Goal: Task Accomplishment & Management: Use online tool/utility

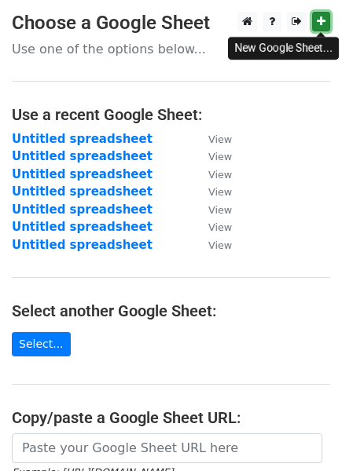
click at [319, 18] on icon at bounding box center [321, 21] width 9 height 11
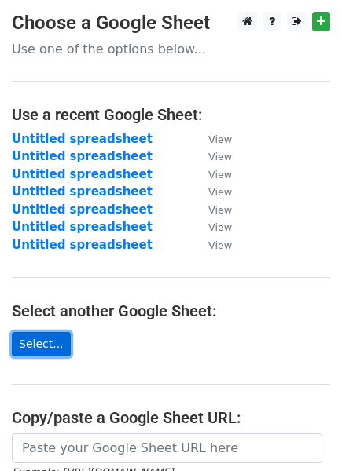
click at [57, 343] on link "Select..." at bounding box center [41, 344] width 59 height 24
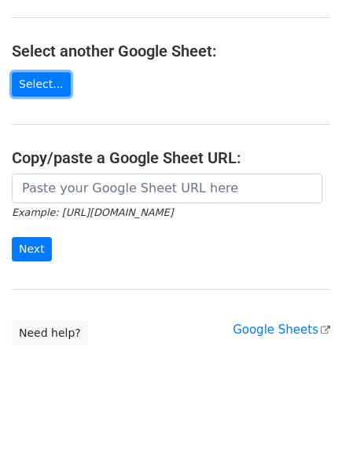
scroll to position [226, 0]
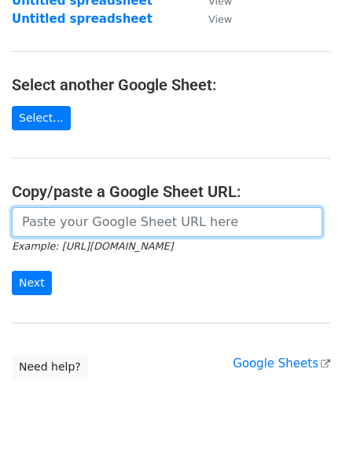
click at [178, 216] on input "url" at bounding box center [167, 222] width 310 height 30
paste input "https://docs.google.com/spreadsheets/d/1WA04bhN3d1aglQ6AhnAHsflZ9G6l-mOo171Jfp8…"
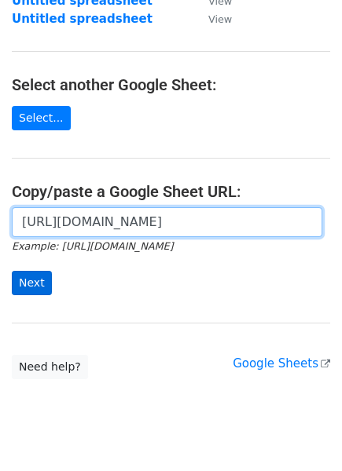
type input "https://docs.google.com/spreadsheets/d/1WA04bhN3d1aglQ6AhnAHsflZ9G6l-mOo171Jfp8…"
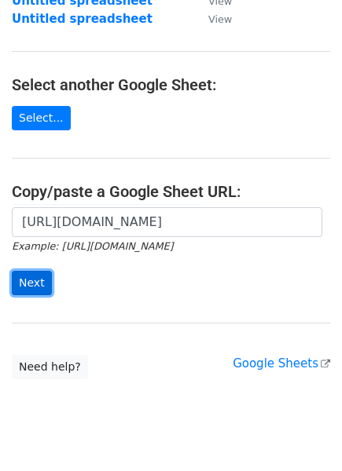
click at [35, 278] on input "Next" at bounding box center [32, 283] width 40 height 24
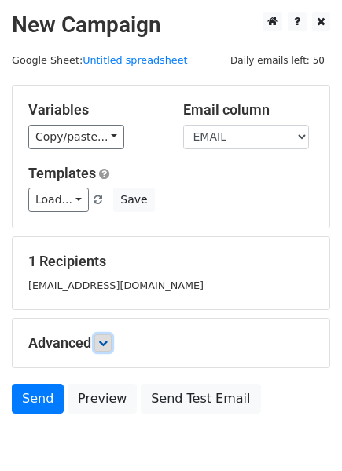
click at [112, 351] on link at bounding box center [102, 343] width 17 height 17
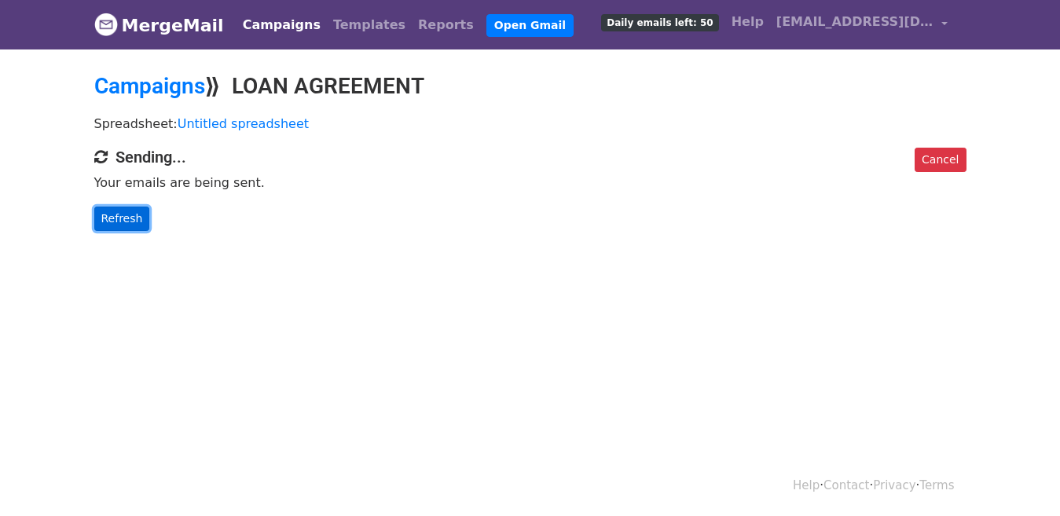
click at [119, 213] on link "Refresh" at bounding box center [122, 219] width 56 height 24
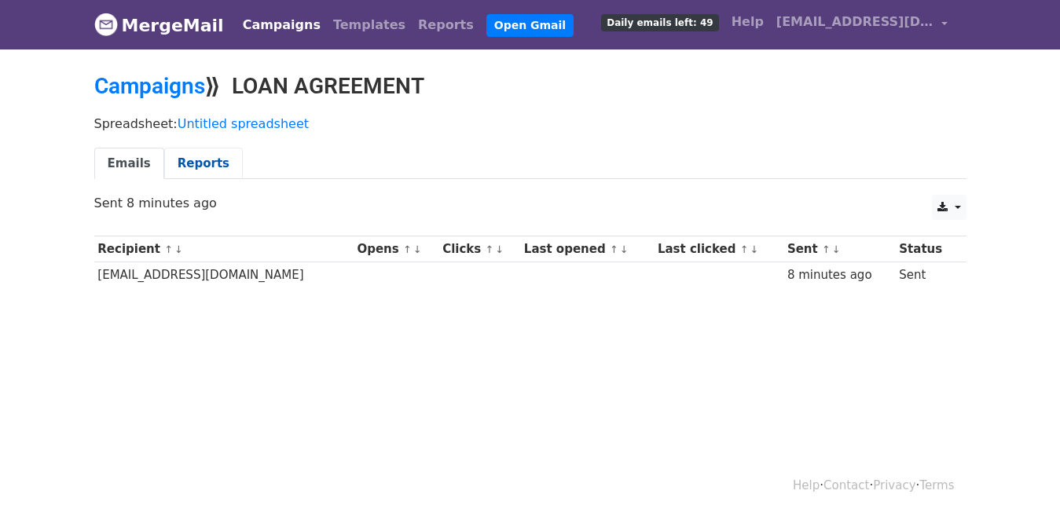
click at [197, 160] on link "Reports" at bounding box center [203, 164] width 79 height 32
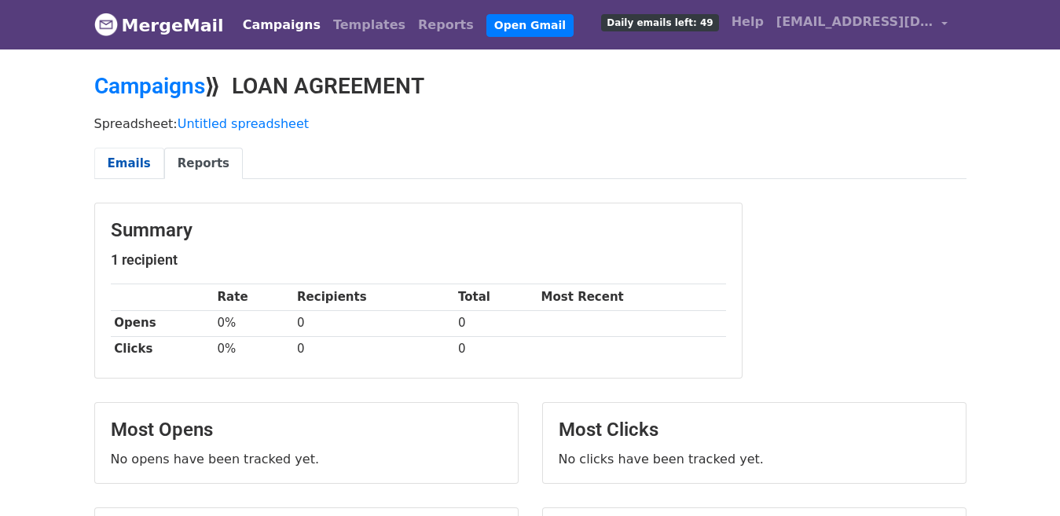
click at [122, 170] on link "Emails" at bounding box center [129, 164] width 70 height 32
